Goal: Task Accomplishment & Management: Use online tool/utility

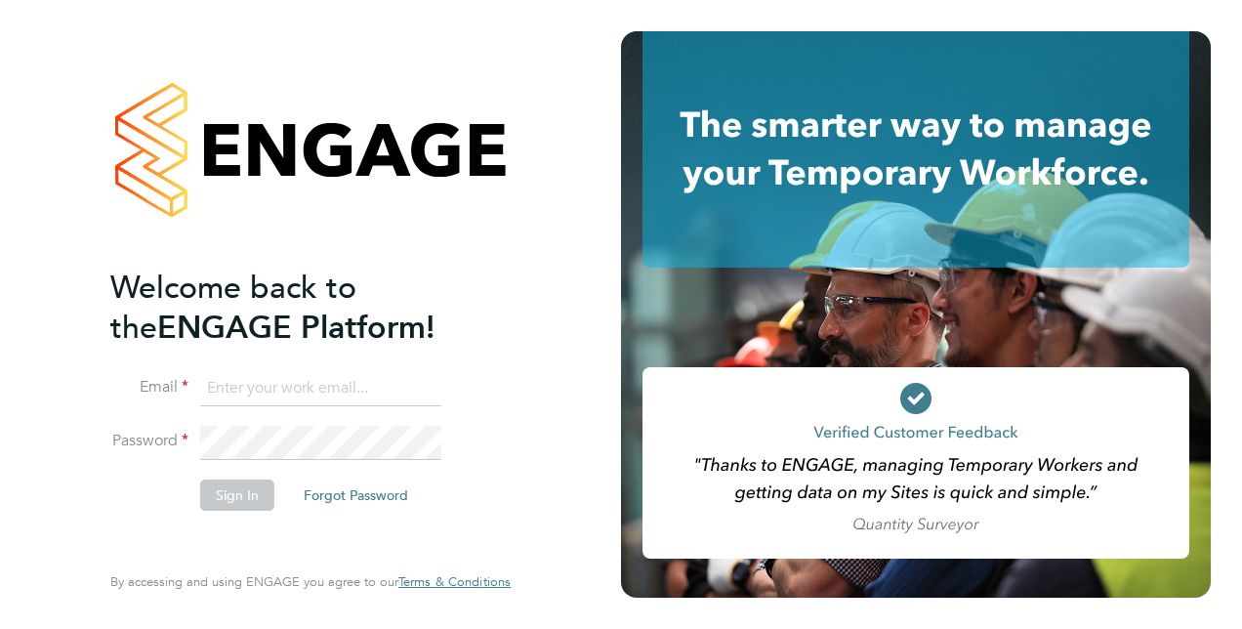
type input "[PERSON_NAME][EMAIL_ADDRESS][PERSON_NAME][DOMAIN_NAME]"
click at [238, 492] on button "Sign In" at bounding box center [237, 494] width 74 height 31
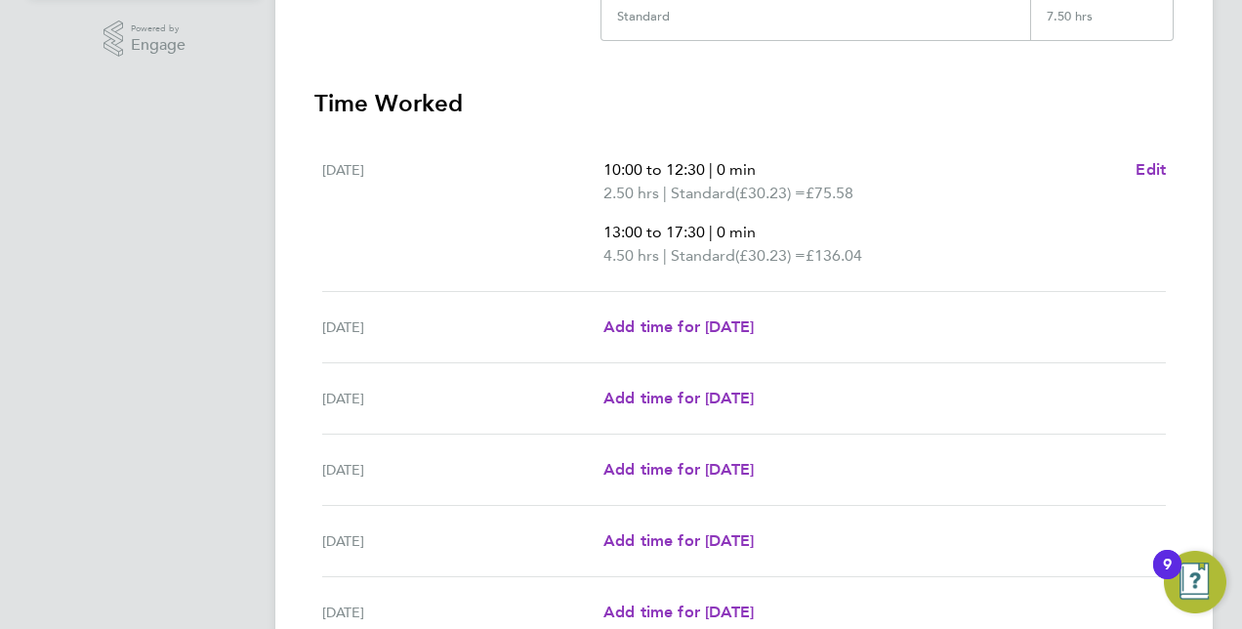
scroll to position [770, 0]
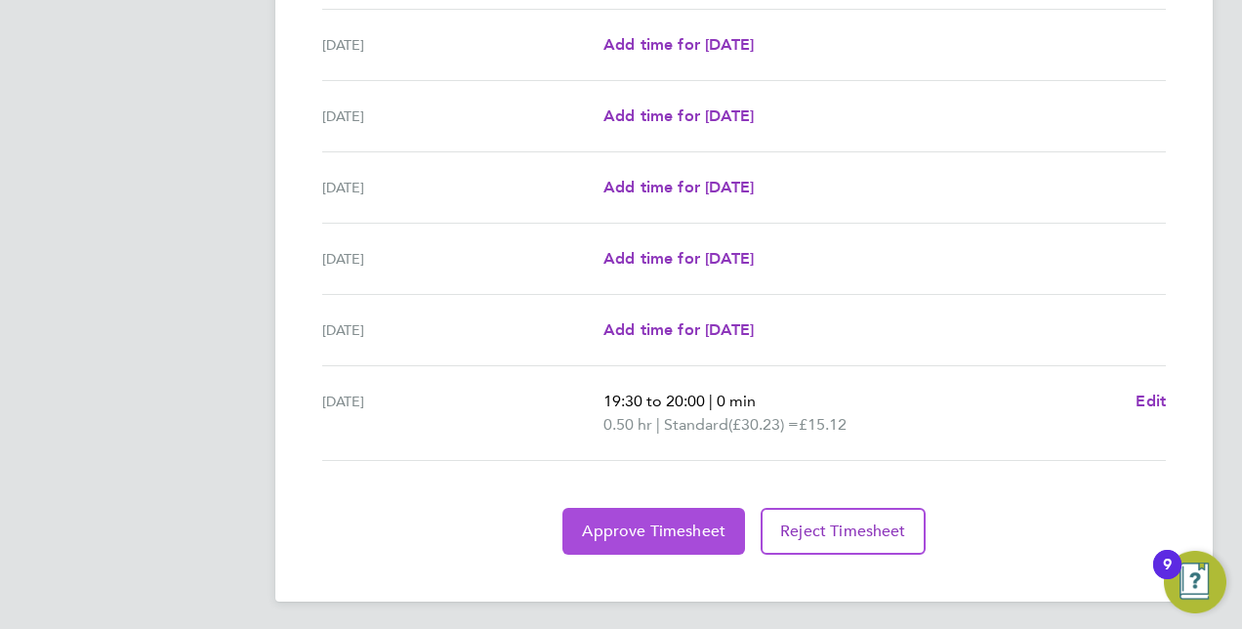
click at [702, 528] on span "Approve Timesheet" at bounding box center [653, 531] width 143 height 20
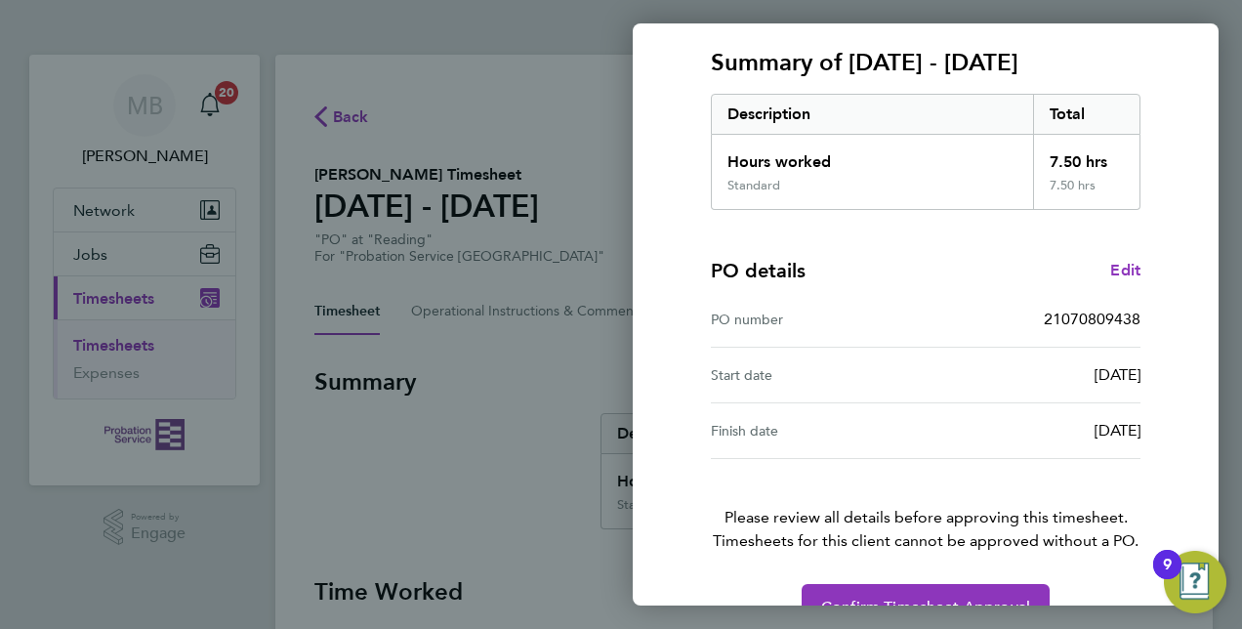
scroll to position [305, 0]
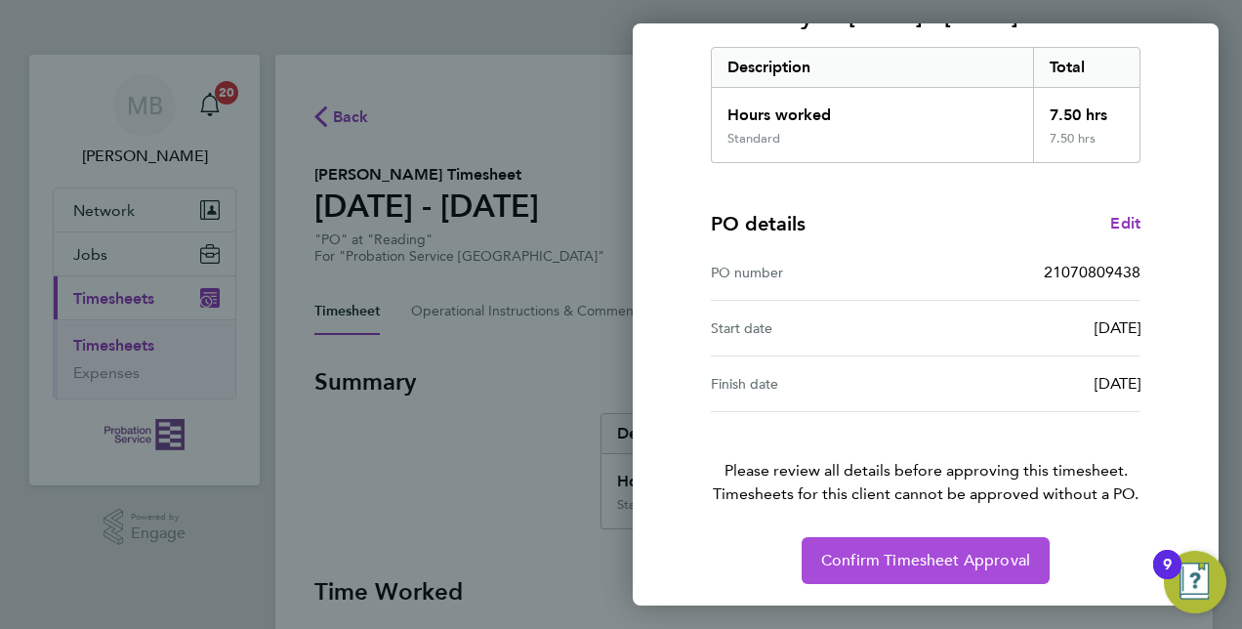
click at [978, 575] on button "Confirm Timesheet Approval" at bounding box center [925, 560] width 248 height 47
